Goal: Find specific page/section: Find specific page/section

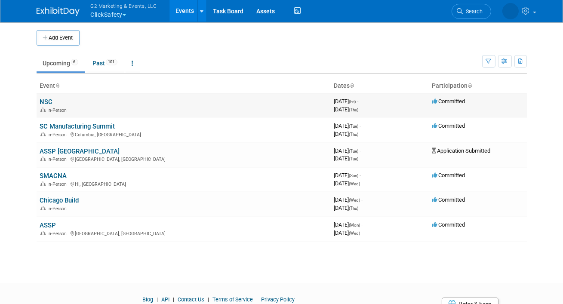
click at [49, 102] on link "NSC" at bounding box center [46, 102] width 13 height 8
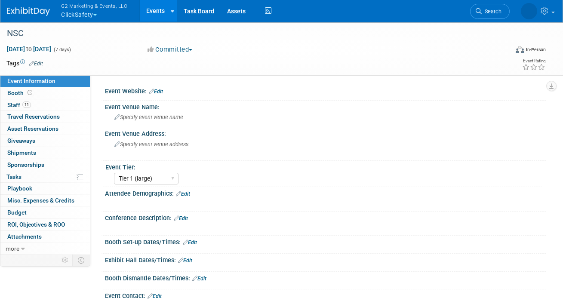
select select "Tier 1 (large)"
click at [37, 89] on link "Booth" at bounding box center [44, 93] width 89 height 12
